Goal: Check status: Check status

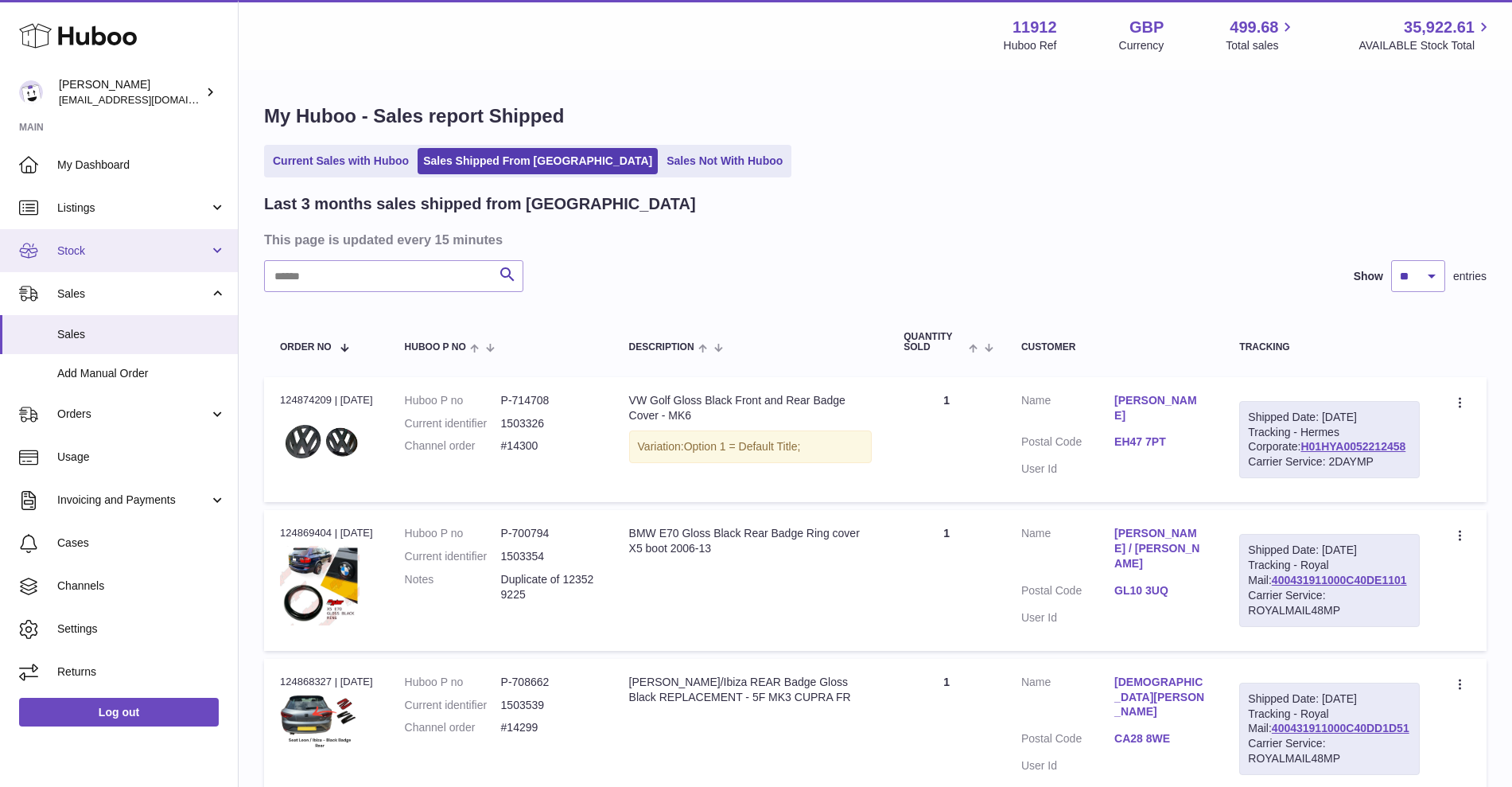
click at [109, 262] on link "Stock" at bounding box center [119, 250] width 238 height 43
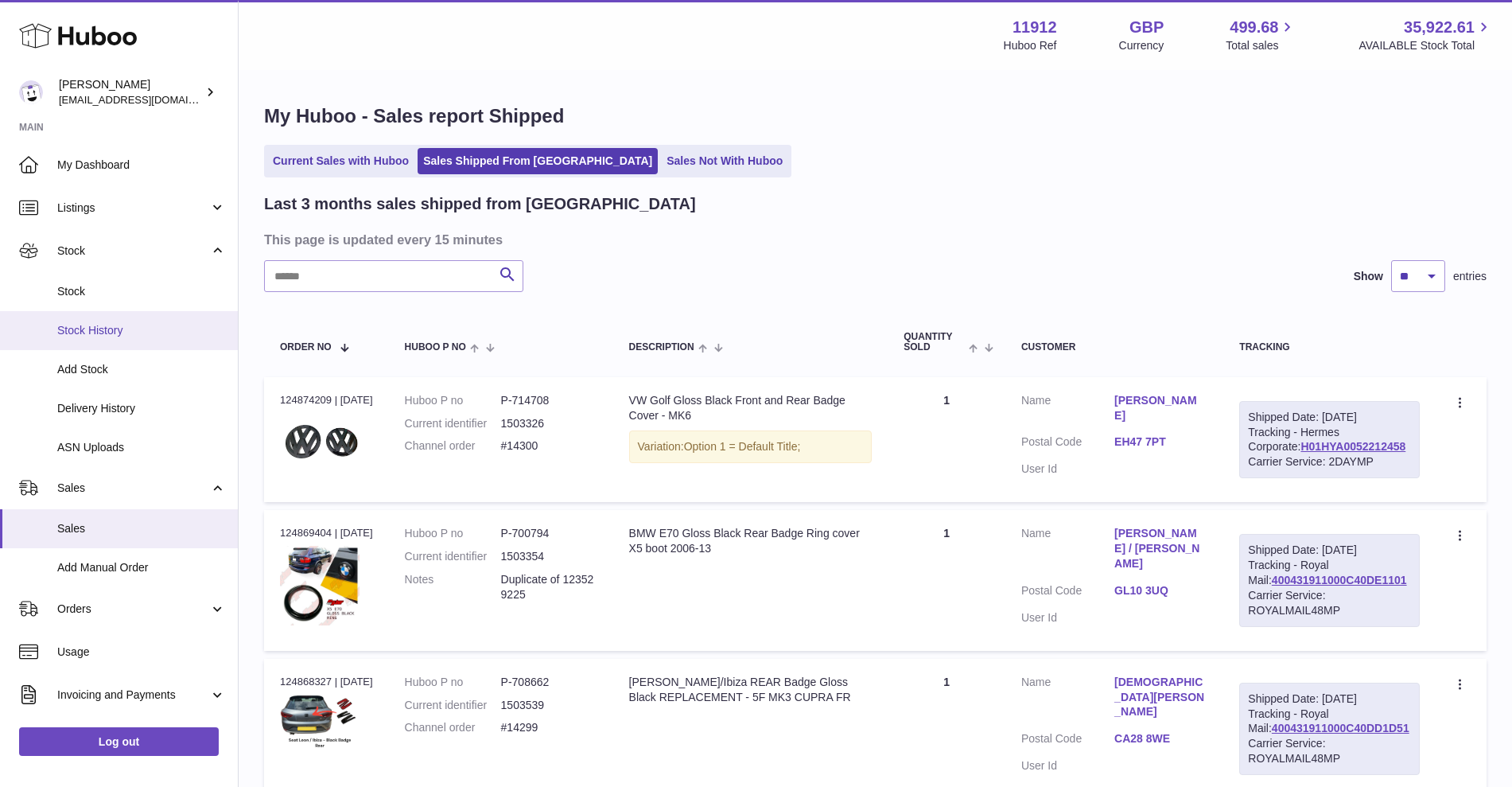
click at [102, 333] on span "Stock History" at bounding box center [141, 330] width 168 height 15
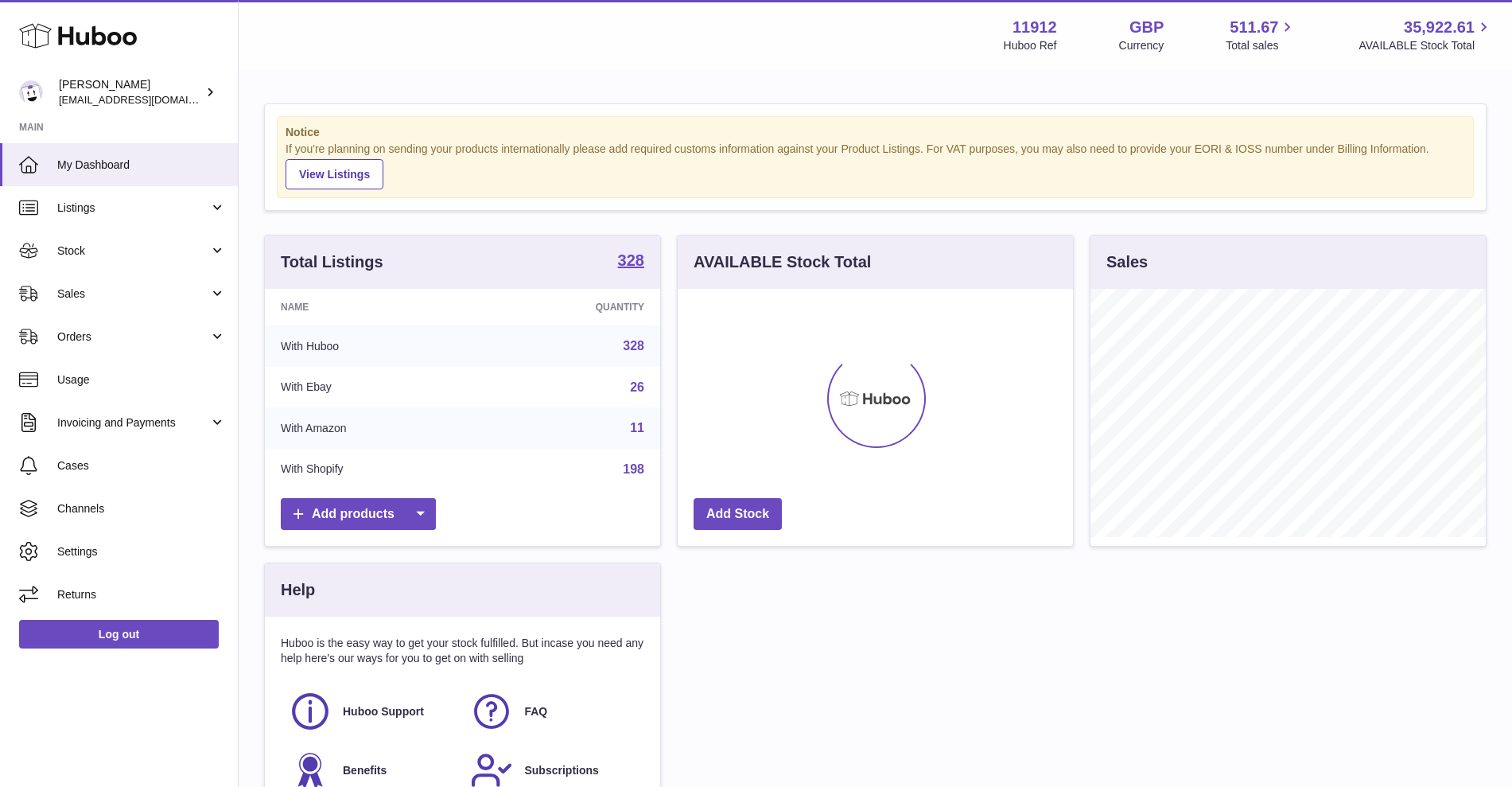
scroll to position [248, 396]
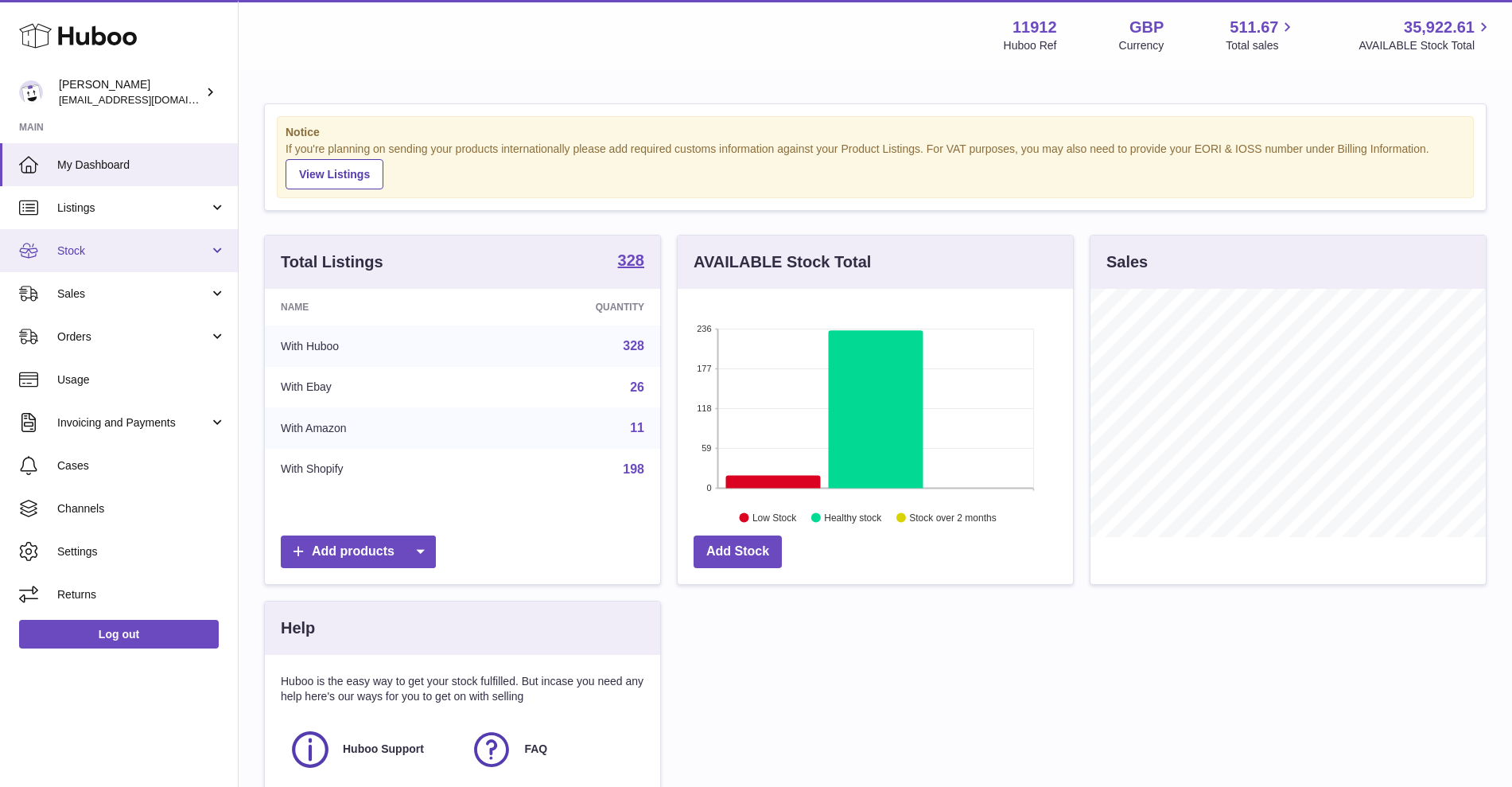
click at [181, 259] on link "Stock" at bounding box center [119, 250] width 238 height 43
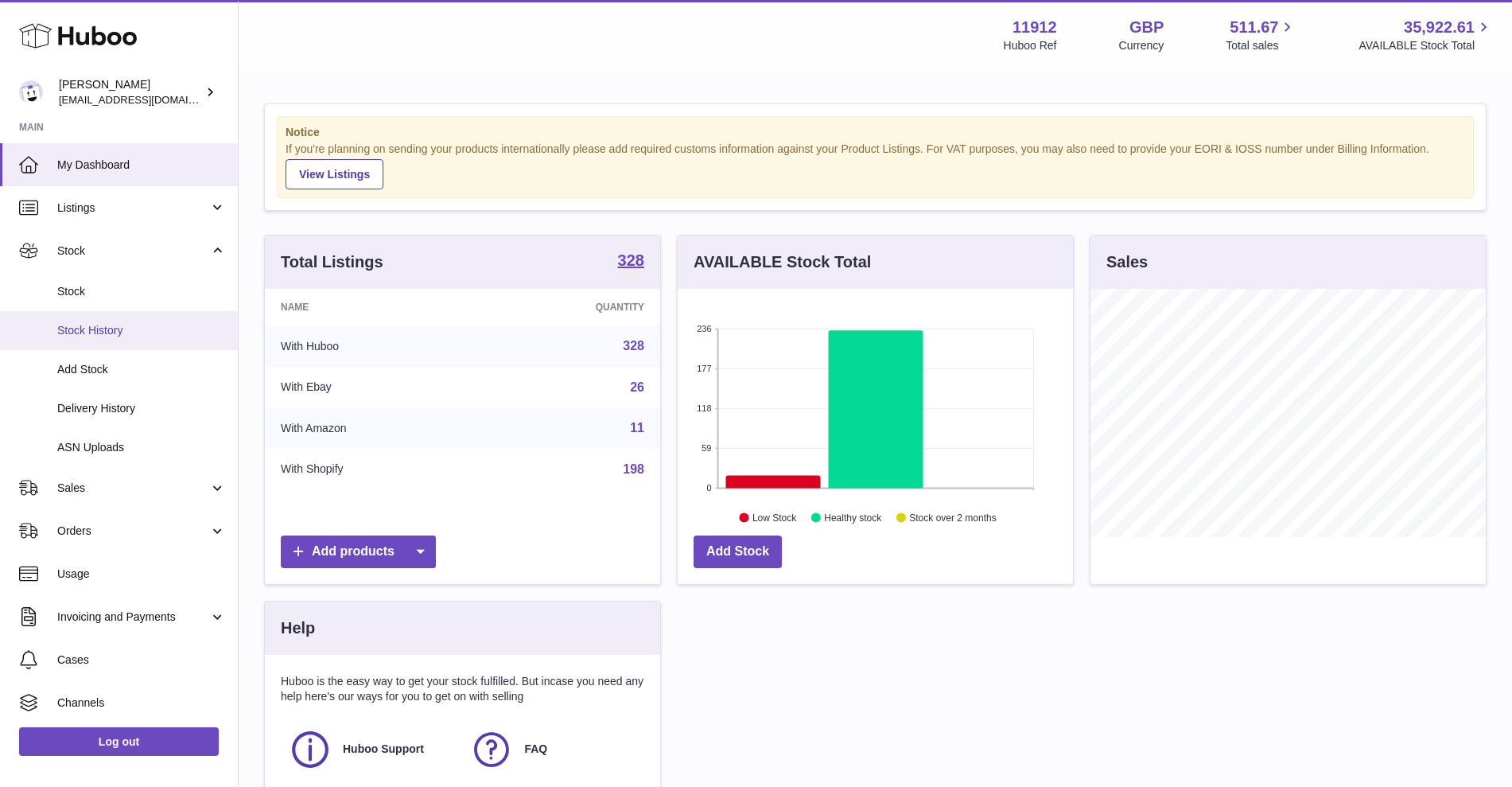
click at [130, 332] on span "Stock History" at bounding box center [141, 330] width 168 height 15
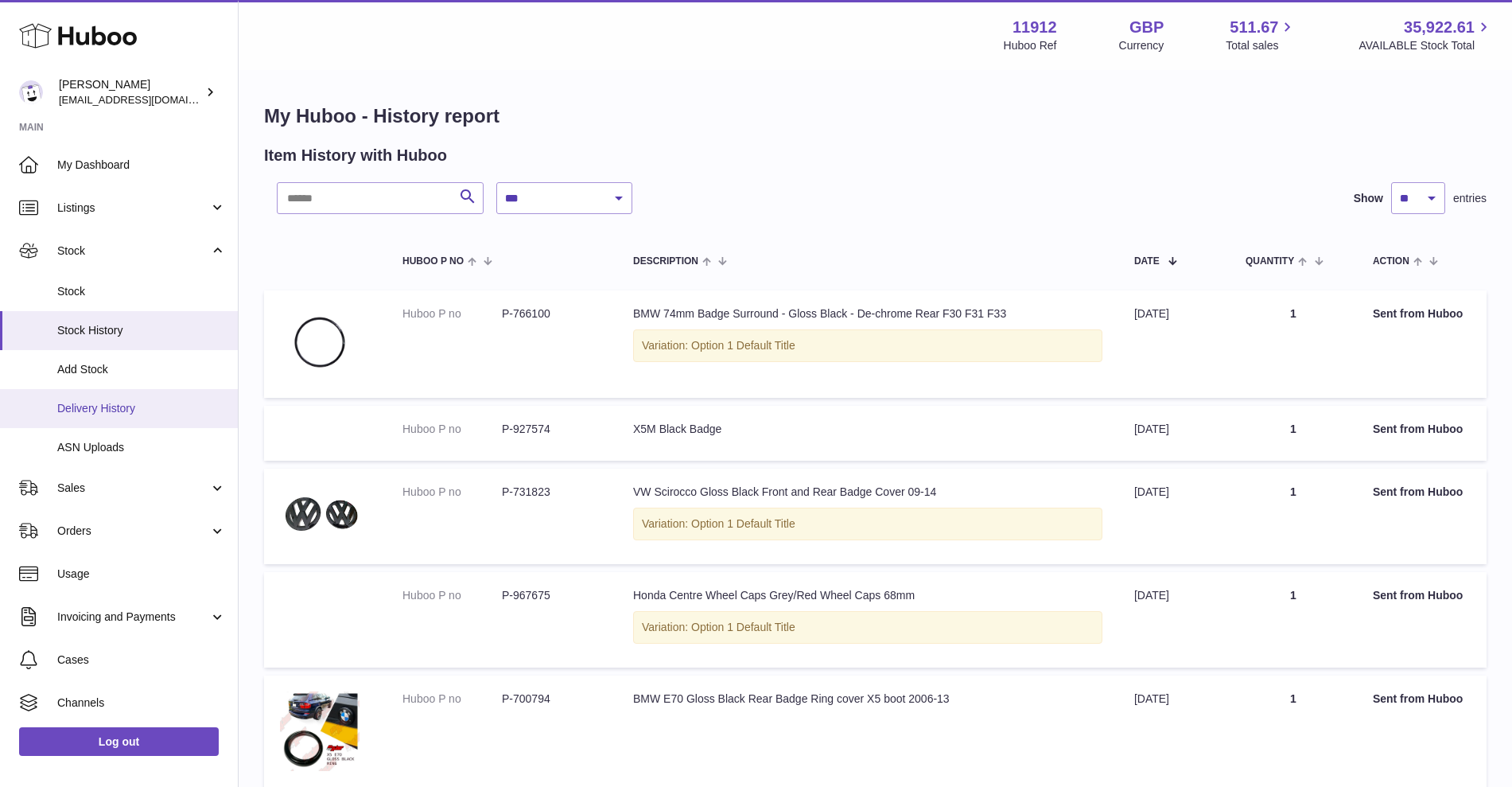
click at [109, 398] on link "Delivery History" at bounding box center [119, 408] width 238 height 39
